Goal: Task Accomplishment & Management: Manage account settings

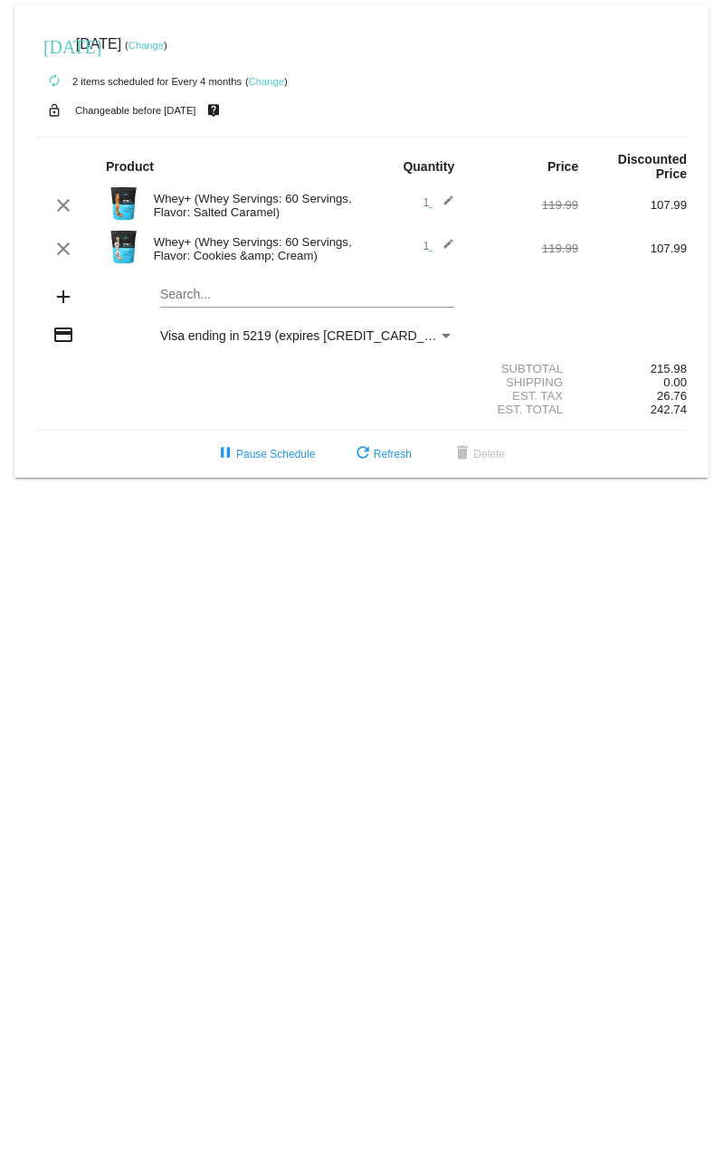
click at [196, 296] on mat-card "[DATE] [DATE] ( Change ) autorenew 2 items scheduled for Every 4 months ( Chang…" at bounding box center [361, 241] width 694 height 473
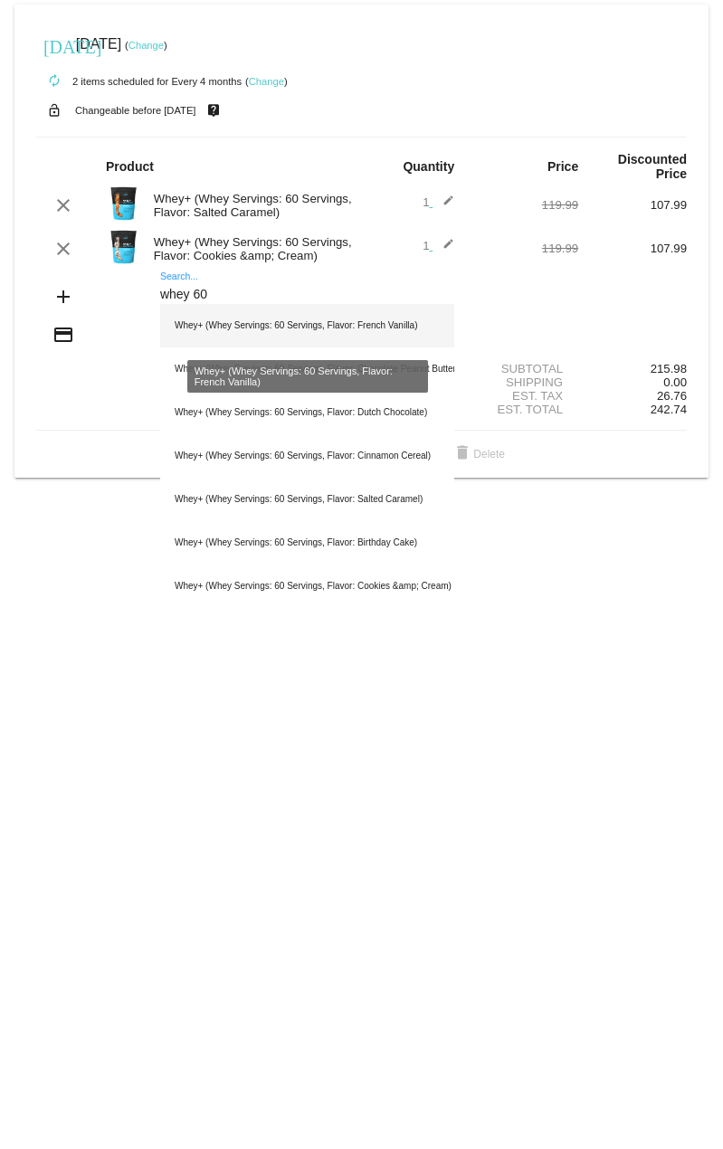
type input "whey 60"
click at [250, 330] on div "Whey+ (Whey Servings: 60 Servings, Flavor: French Vanilla)" at bounding box center [307, 325] width 294 height 43
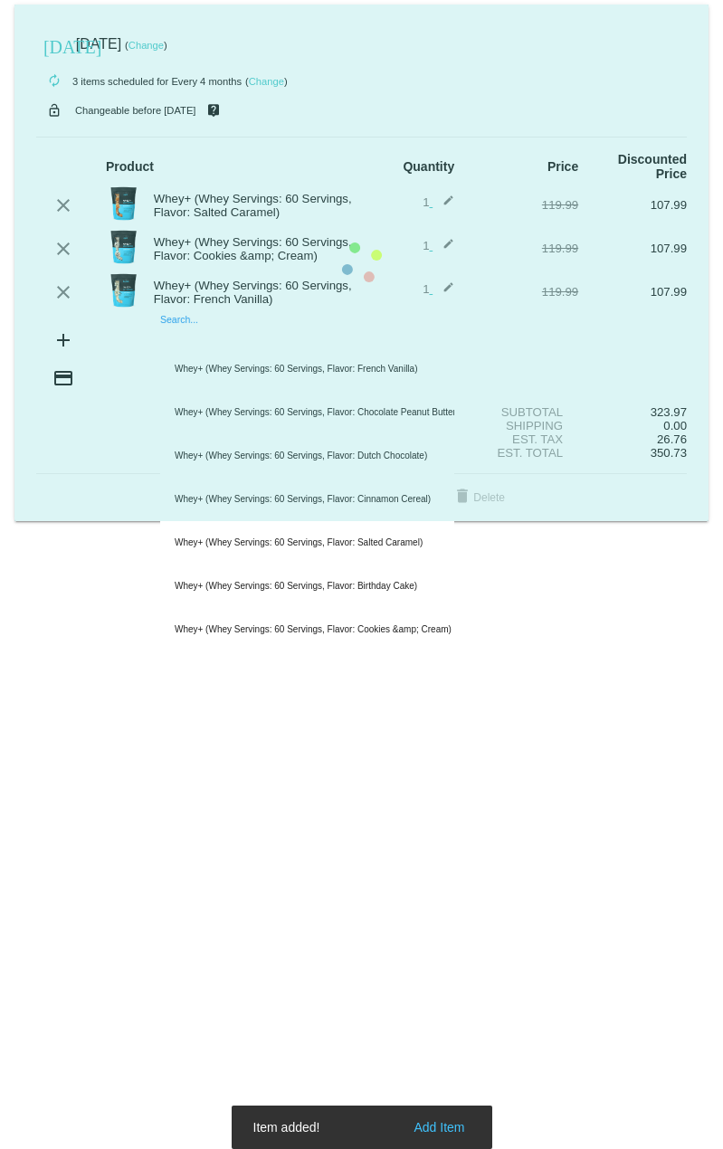
click at [247, 337] on mat-card "[DATE] [DATE] ( Change ) autorenew 3 items scheduled for Every 4 months ( Chang…" at bounding box center [361, 263] width 694 height 517
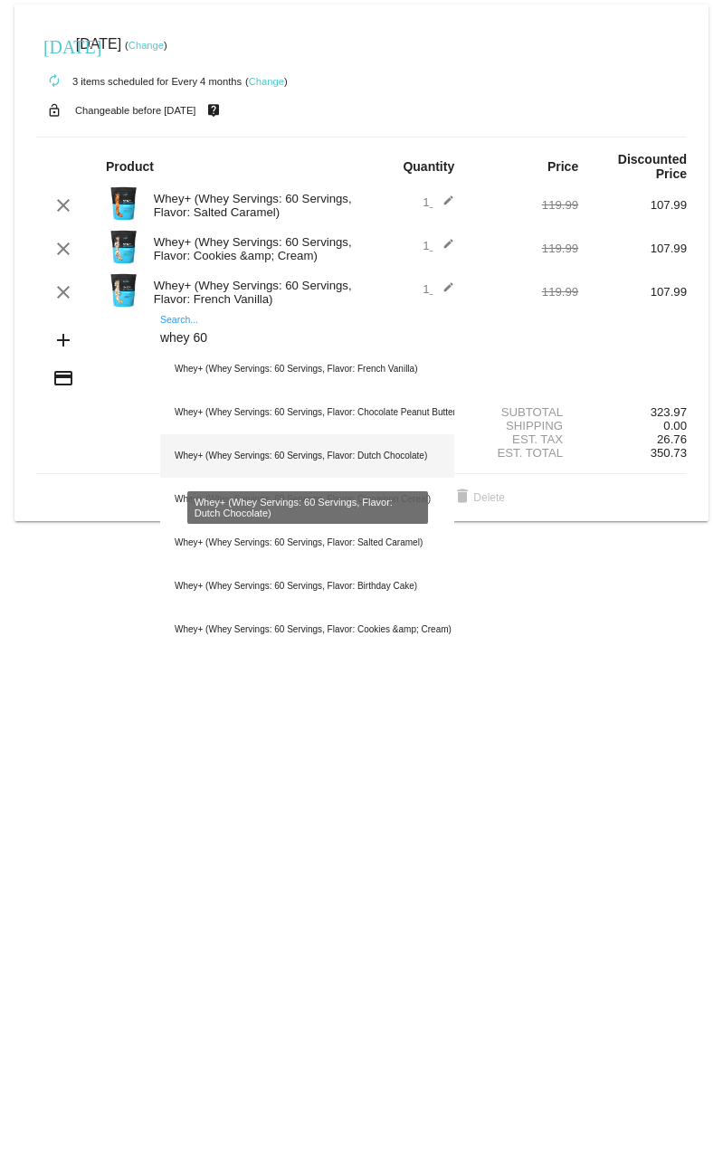
type input "whey 60"
click at [256, 452] on div "Whey+ (Whey Servings: 60 Servings, Flavor: Dutch Chocolate)" at bounding box center [307, 455] width 294 height 43
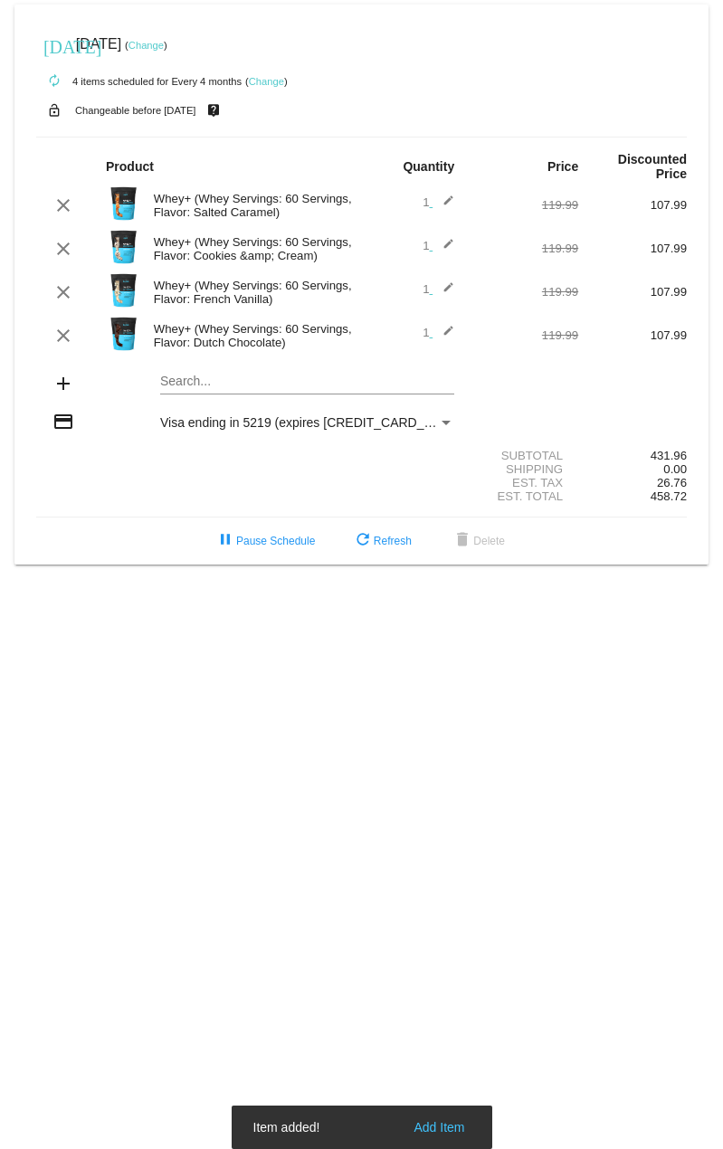
click at [242, 376] on mat-card "[DATE] [DATE] ( Change ) autorenew 4 items scheduled for Every 4 months ( Chang…" at bounding box center [361, 285] width 694 height 560
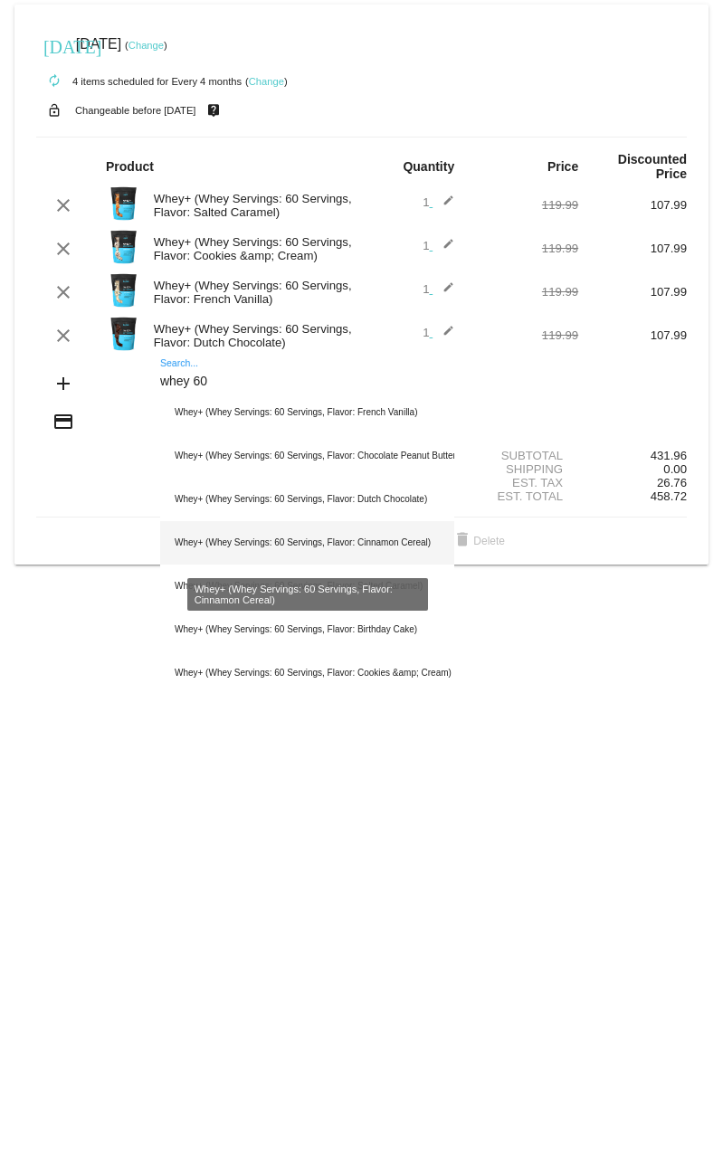
type input "whey 60"
click at [265, 534] on div "Whey+ (Whey Servings: 60 Servings, Flavor: Cinnamon Cereal)" at bounding box center [307, 542] width 294 height 43
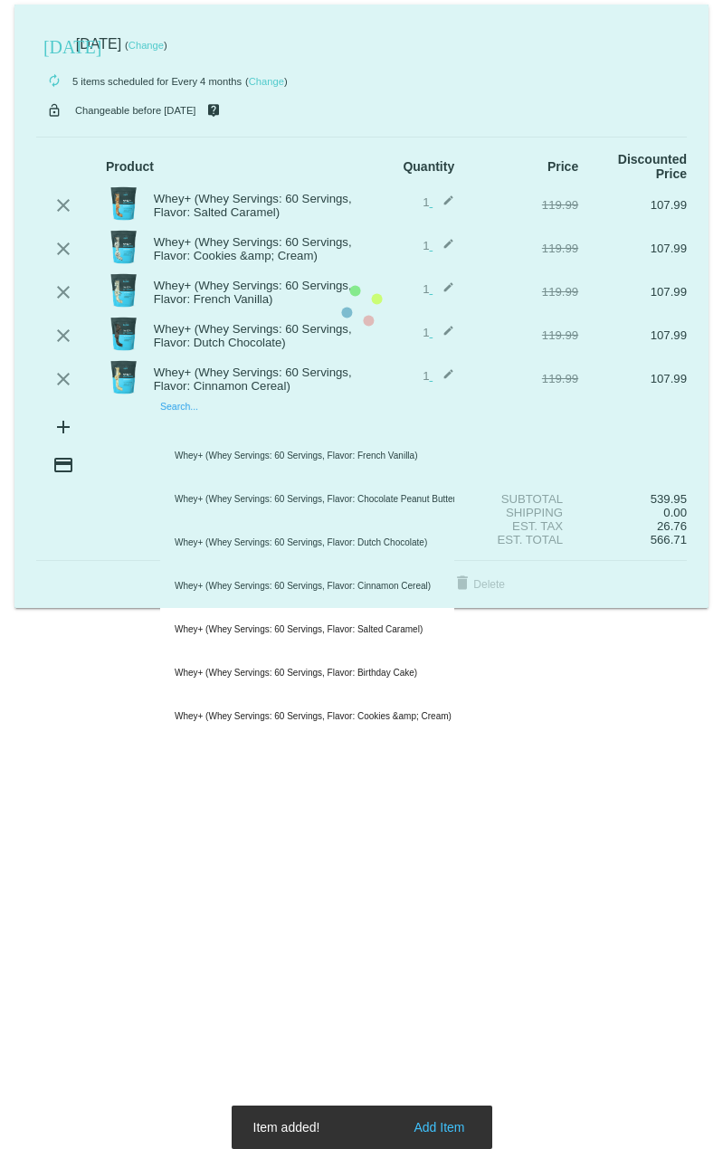
click at [251, 429] on mat-card "[DATE] [DATE] ( Change ) autorenew 5 items scheduled for Every 4 months ( Chang…" at bounding box center [361, 306] width 694 height 603
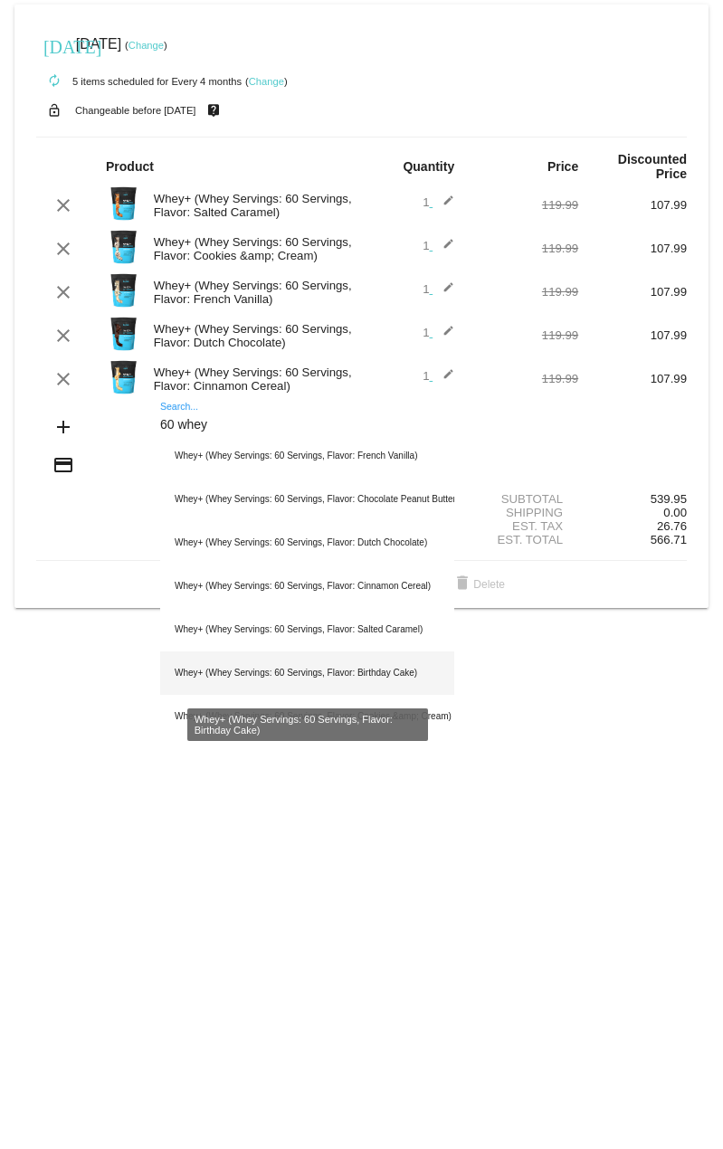
type input "60 whey"
click at [348, 667] on div "Whey+ (Whey Servings: 60 Servings, Flavor: Birthday Cake)" at bounding box center [307, 672] width 294 height 43
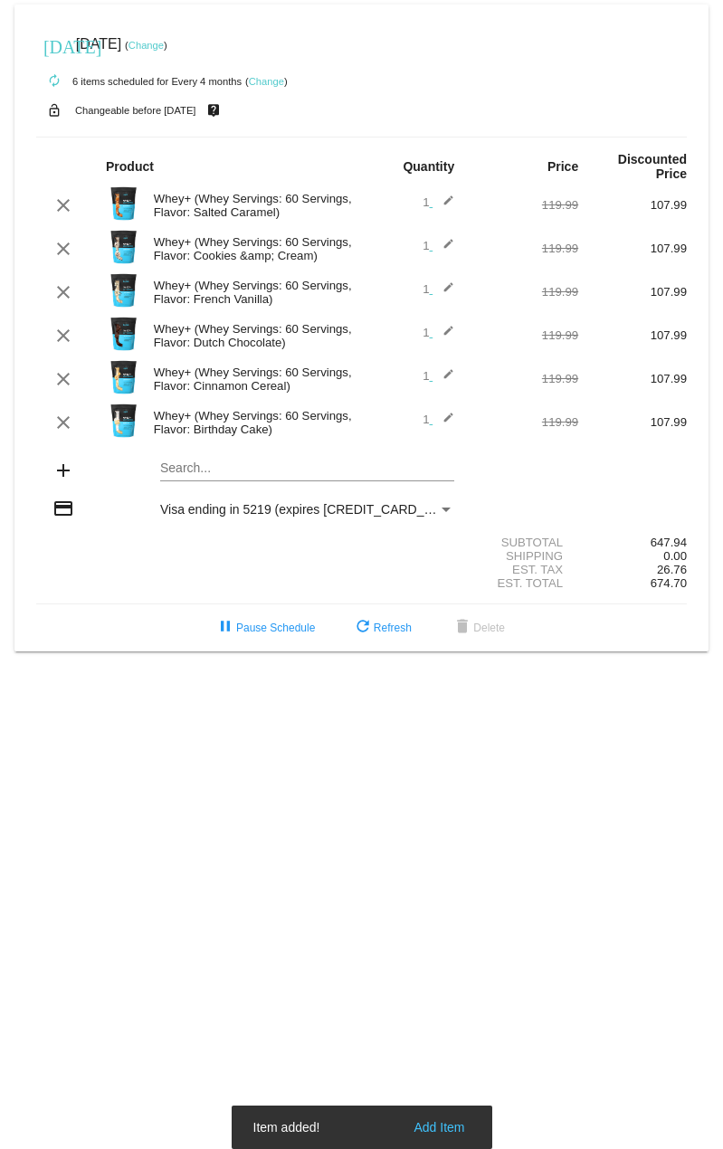
click at [237, 476] on mat-card "[DATE] [DATE] ( Change ) autorenew 6 items scheduled for Every 4 months ( Chang…" at bounding box center [361, 328] width 694 height 647
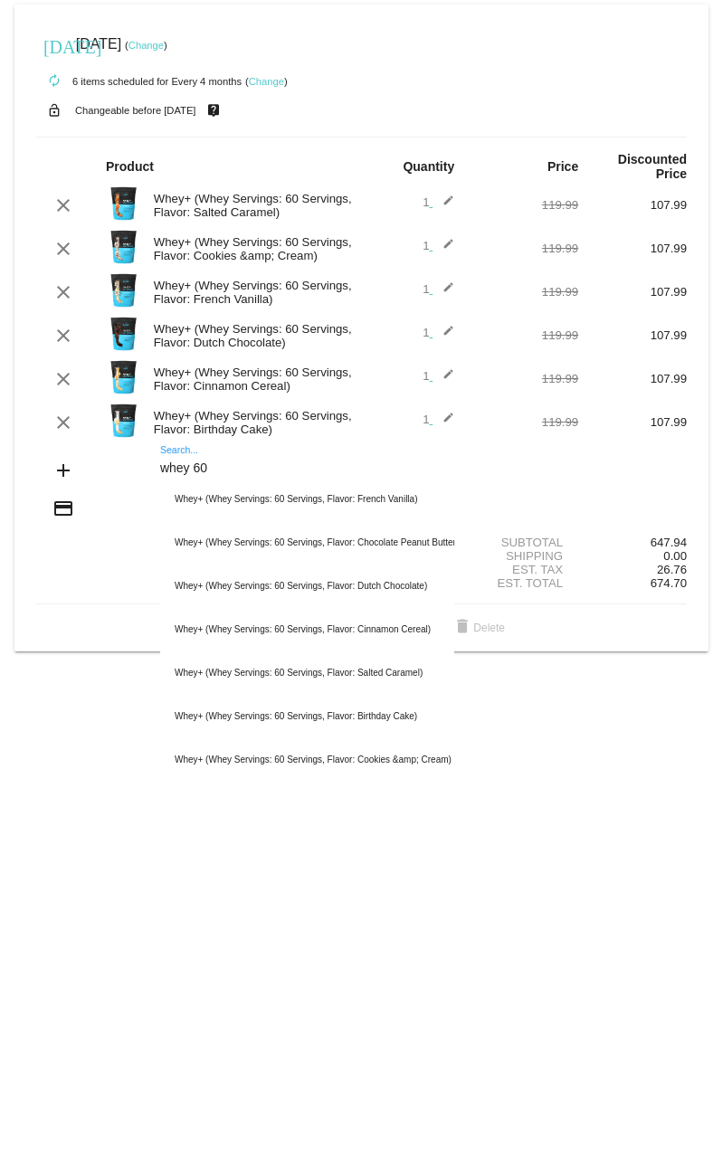
type input "whey 60"
click at [583, 61] on div "[DATE] [DATE] ( Change )" at bounding box center [361, 44] width 650 height 36
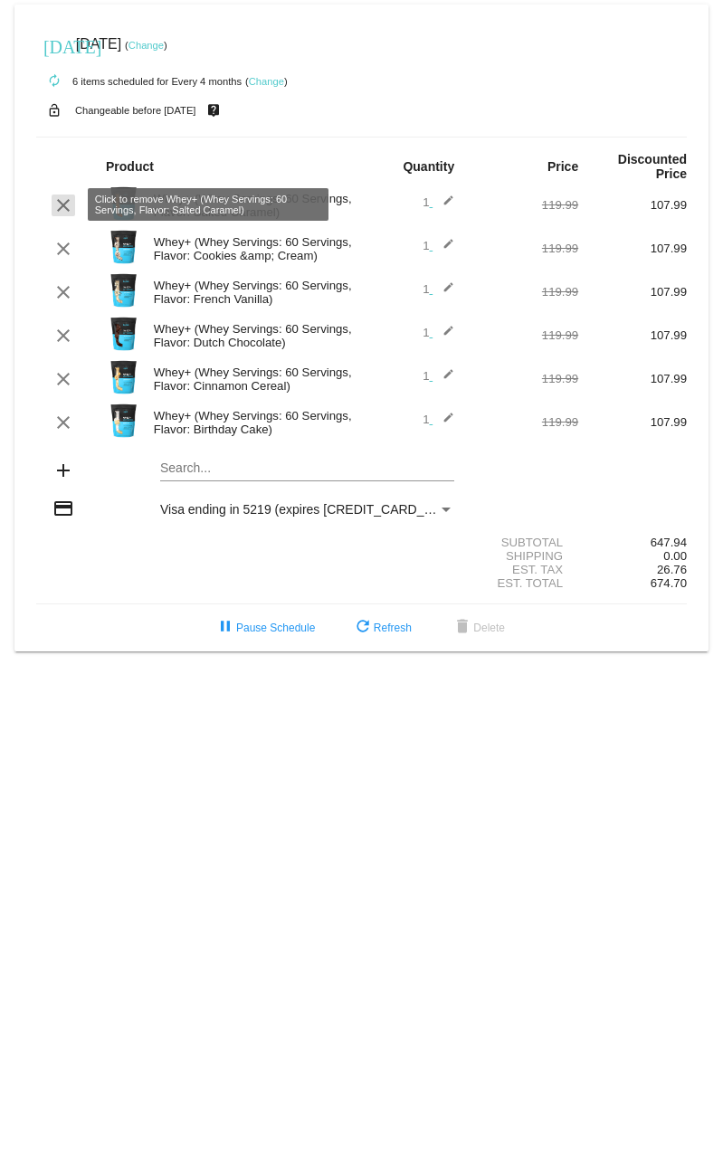
click at [63, 210] on mat-icon "clear" at bounding box center [63, 205] width 22 height 22
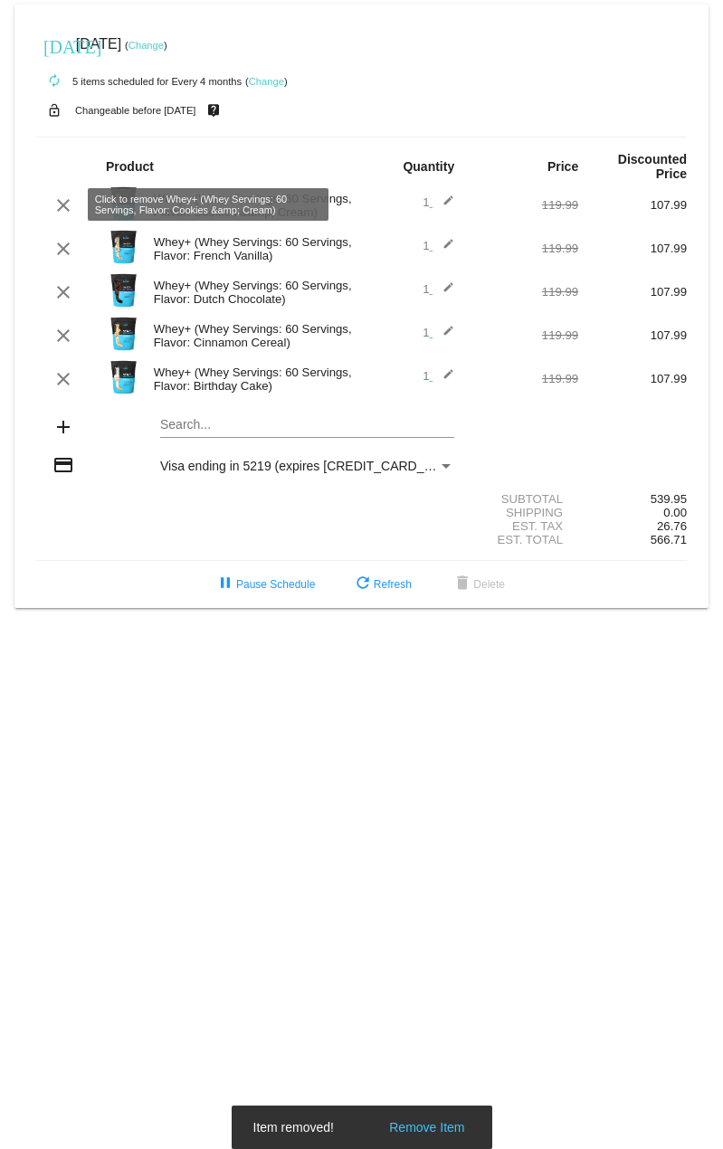
click at [63, 210] on mat-icon "clear" at bounding box center [63, 205] width 22 height 22
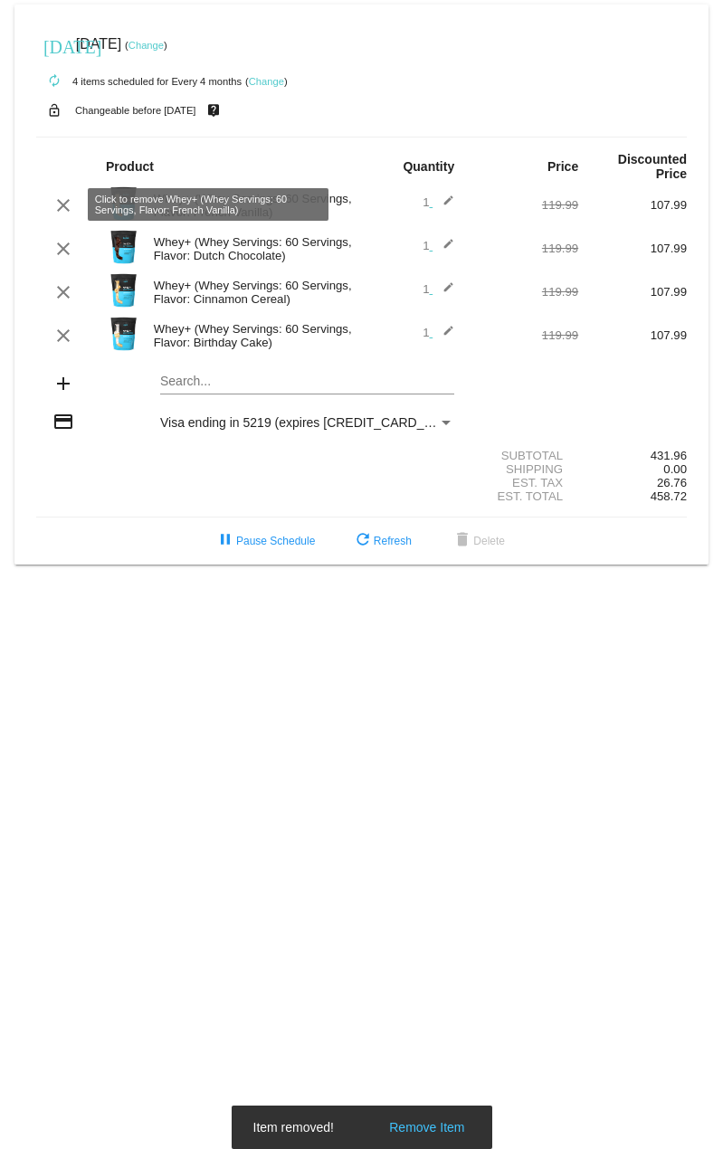
click at [62, 204] on mat-icon "clear" at bounding box center [63, 205] width 22 height 22
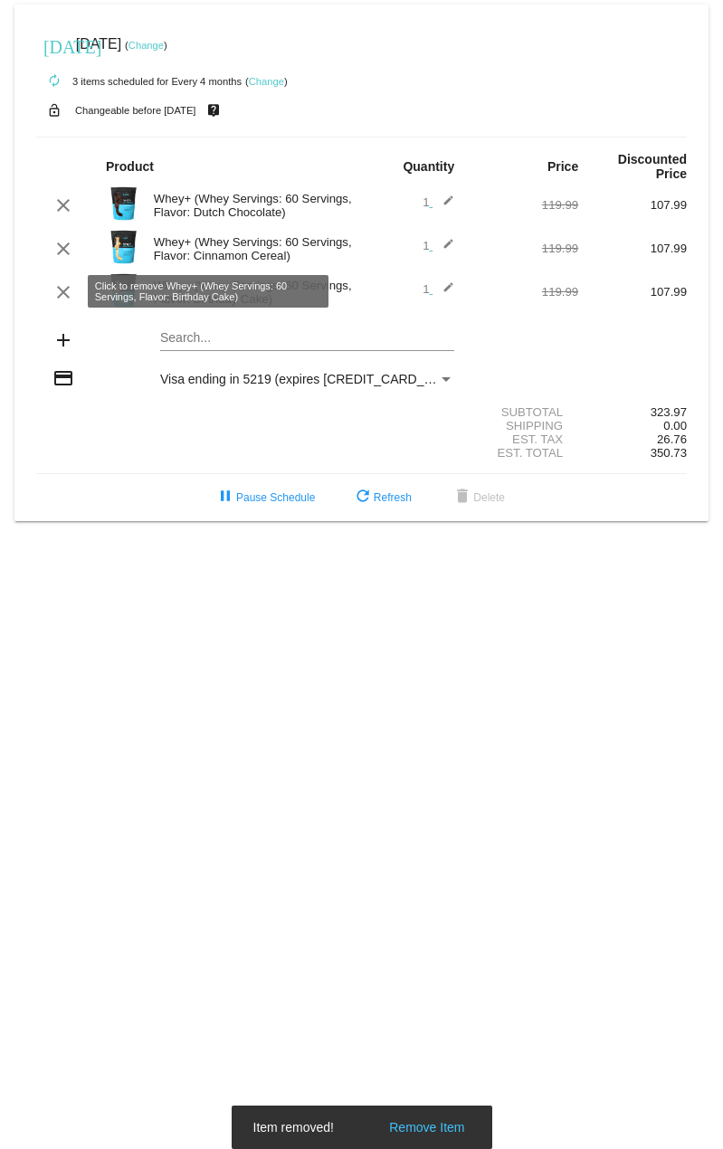
click at [64, 292] on mat-icon "clear" at bounding box center [63, 292] width 22 height 22
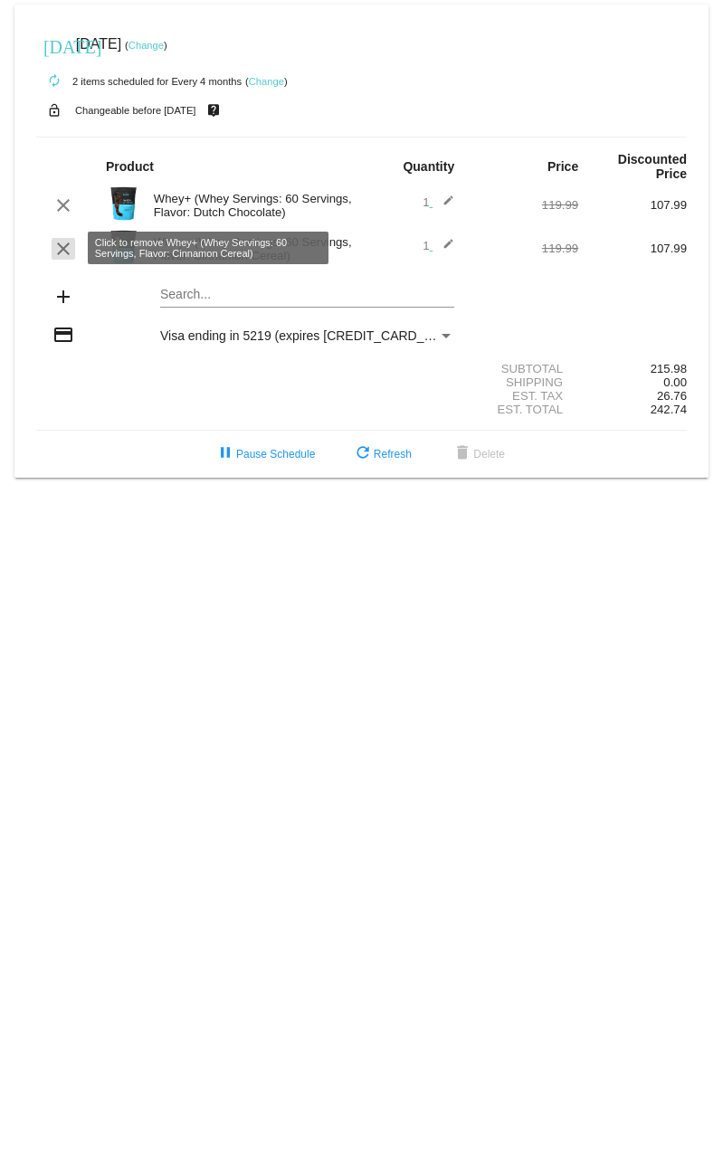
click at [57, 249] on mat-icon "clear" at bounding box center [63, 249] width 22 height 22
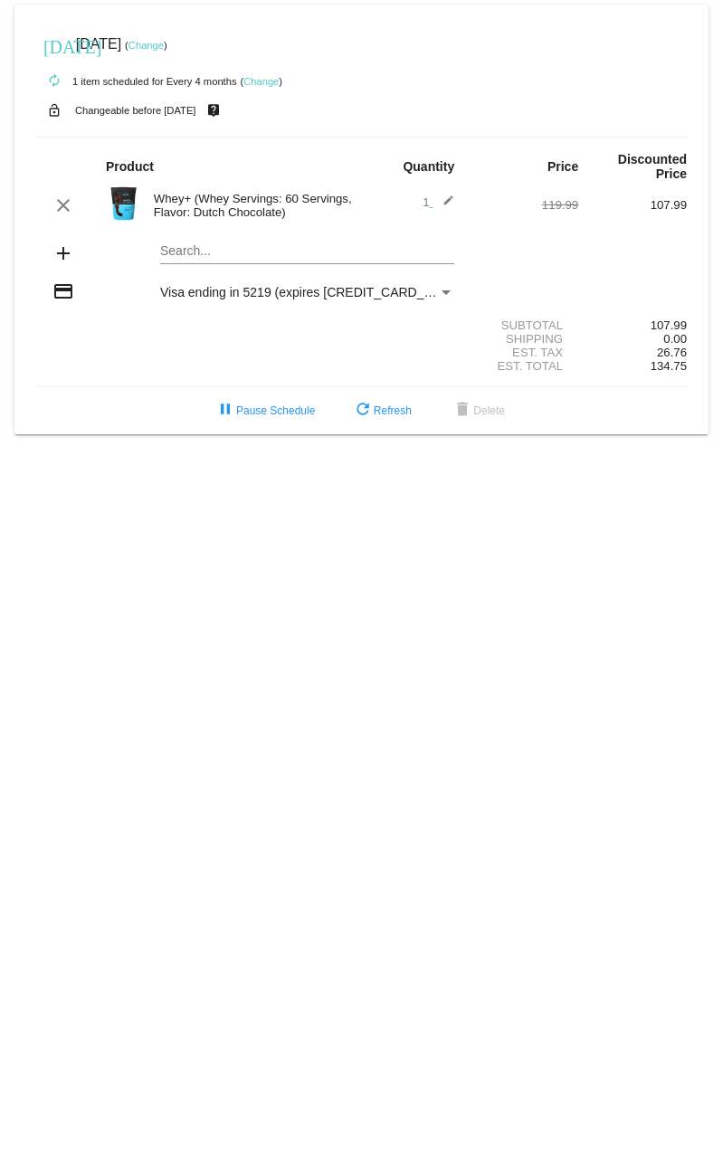
click at [164, 45] on link "Change" at bounding box center [145, 45] width 35 height 11
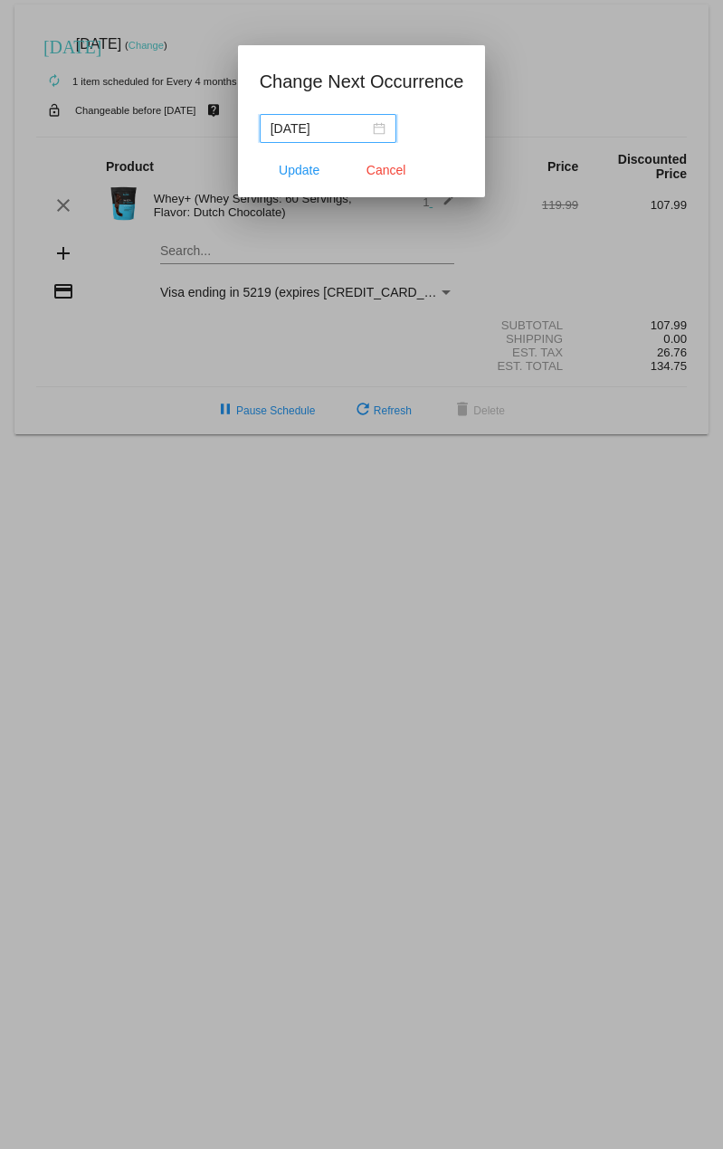
click at [384, 127] on nz-date-picker "2025-12-20" at bounding box center [328, 128] width 137 height 29
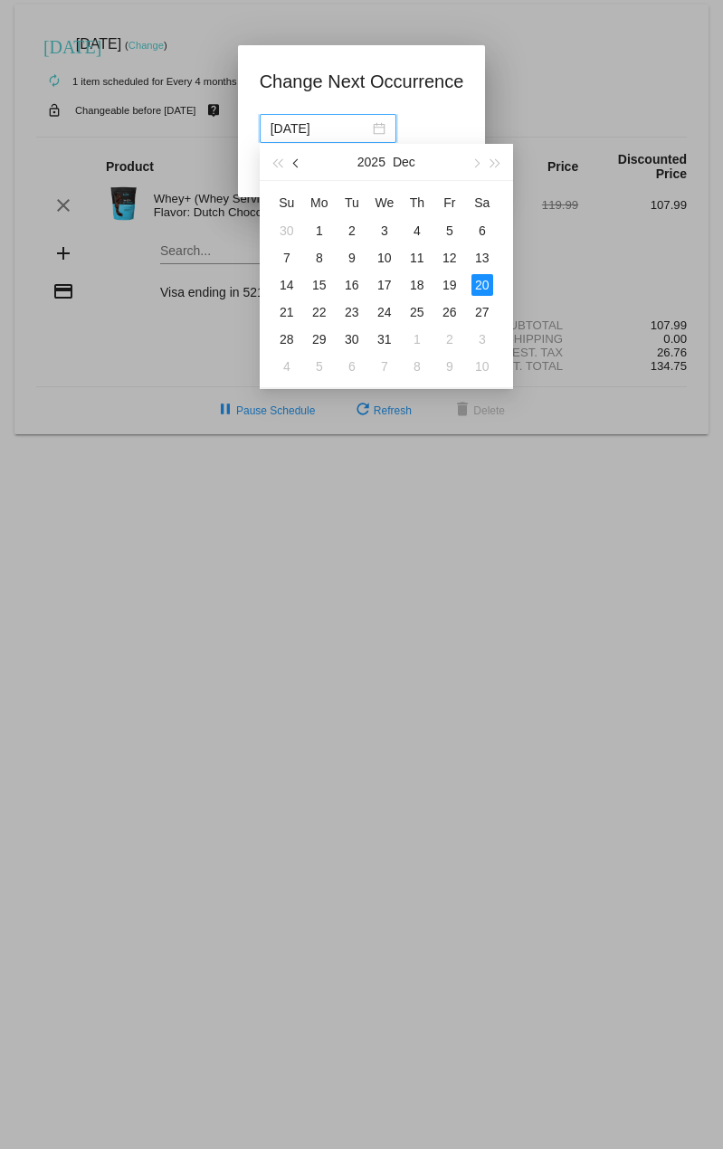
click at [299, 167] on button "button" at bounding box center [297, 162] width 20 height 36
click at [451, 314] on div "26" at bounding box center [450, 312] width 22 height 22
type input "2025-09-26"
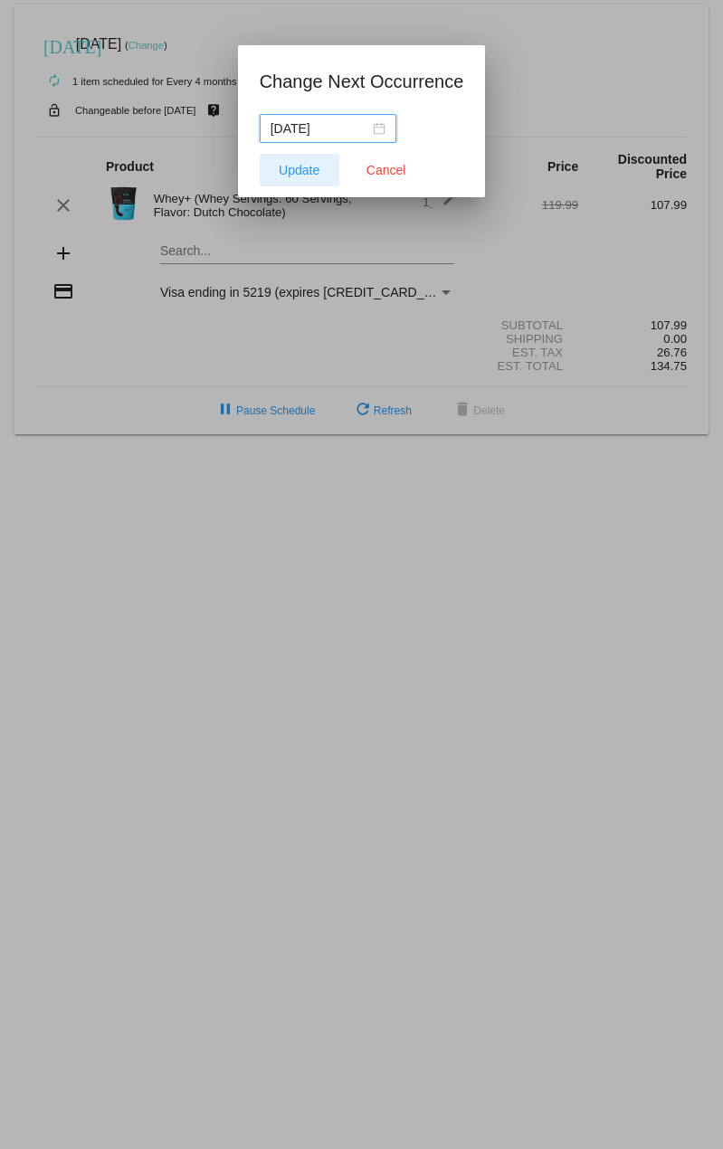
click at [311, 174] on span "Update" at bounding box center [299, 170] width 41 height 14
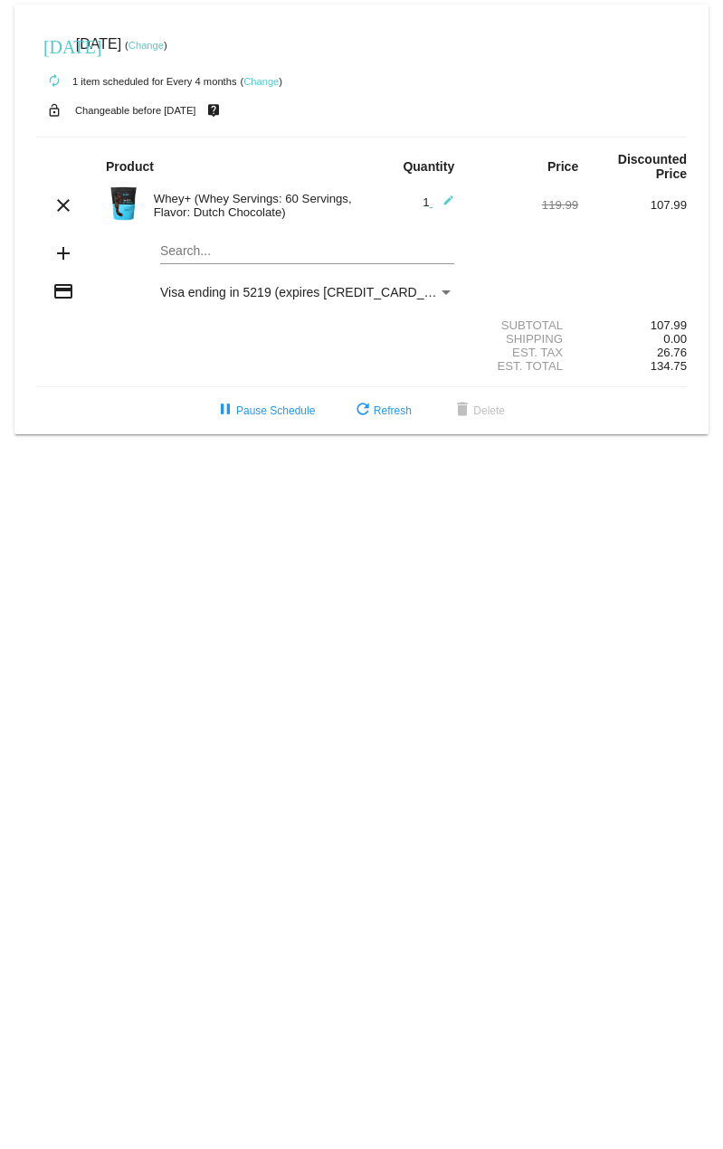
click at [389, 295] on div "Visa ending in 5219 (expires [CREDIT_CARD_DATA])" at bounding box center [299, 292] width 278 height 14
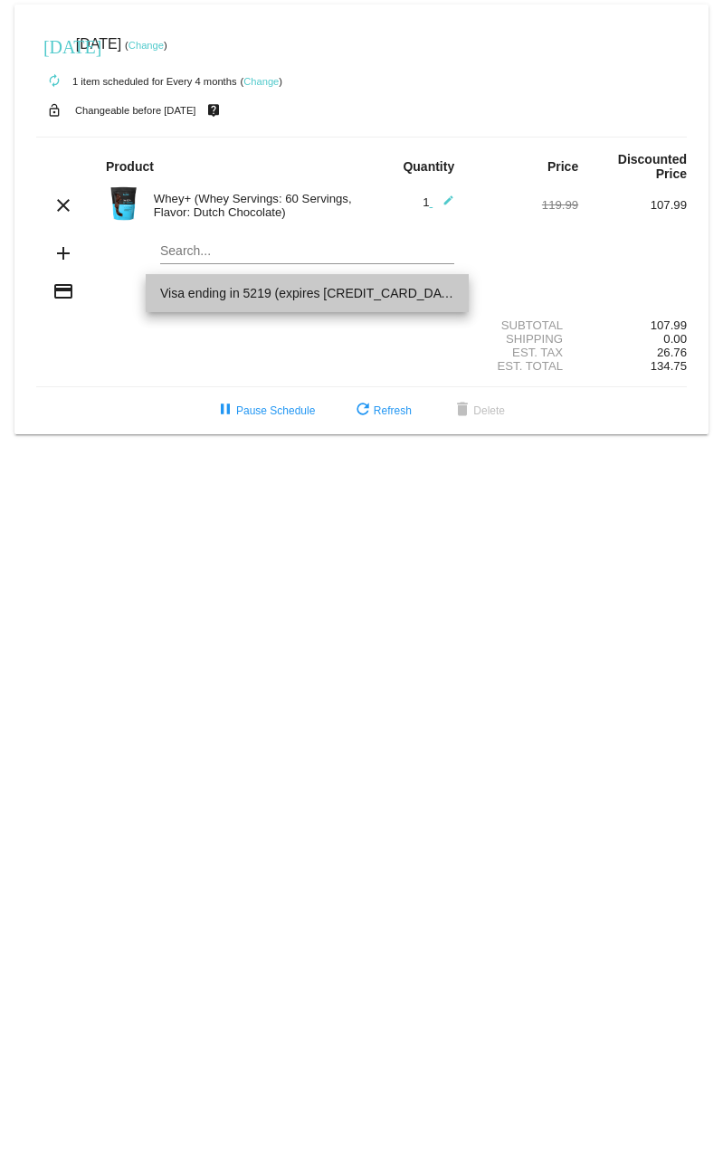
click at [389, 295] on span "Visa ending in 5219 (expires [CREDIT_CARD_DATA])" at bounding box center [307, 293] width 294 height 38
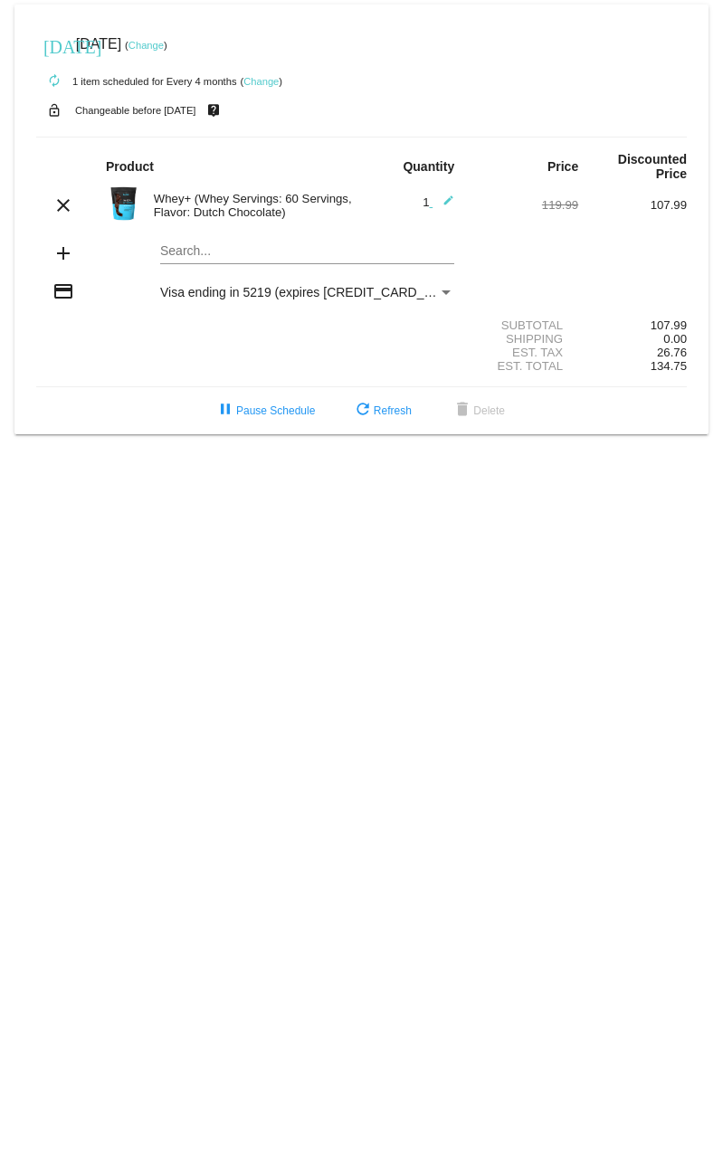
click at [375, 346] on div "Est. Tax 26.76" at bounding box center [361, 353] width 650 height 14
click at [62, 293] on mat-icon "credit_card" at bounding box center [63, 291] width 22 height 22
